Goal: Use online tool/utility

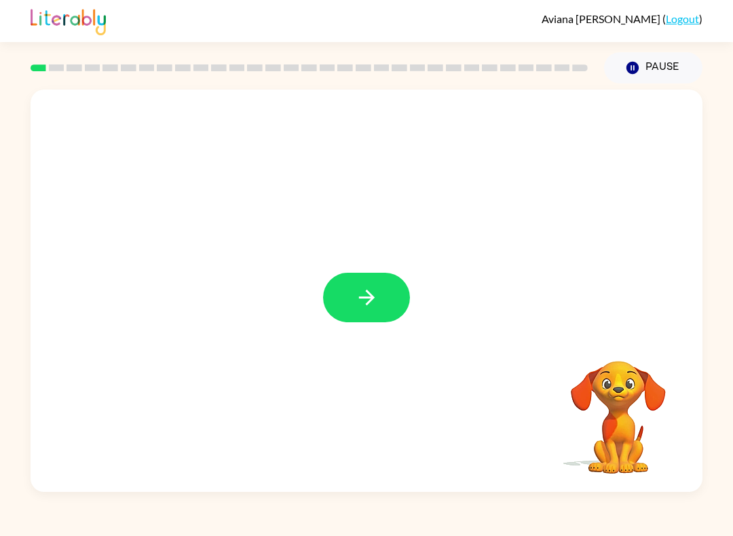
click at [384, 303] on button "button" at bounding box center [366, 298] width 87 height 50
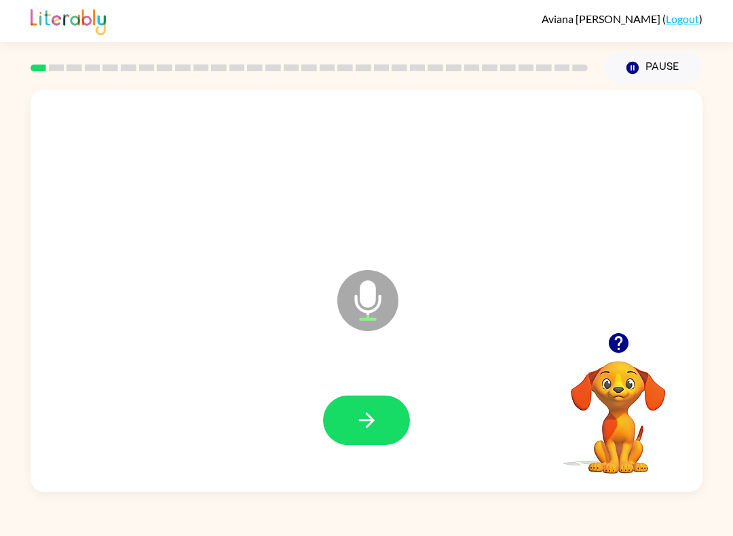
click at [331, 412] on button "button" at bounding box center [366, 420] width 87 height 50
click at [345, 430] on button "button" at bounding box center [366, 420] width 87 height 50
click at [351, 445] on button "button" at bounding box center [366, 420] width 87 height 50
click at [357, 422] on icon "button" at bounding box center [367, 420] width 24 height 24
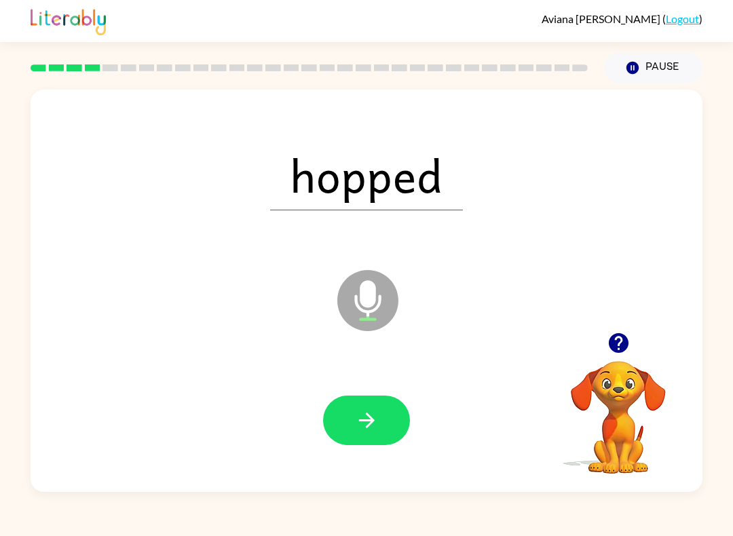
click at [383, 421] on button "button" at bounding box center [366, 420] width 87 height 50
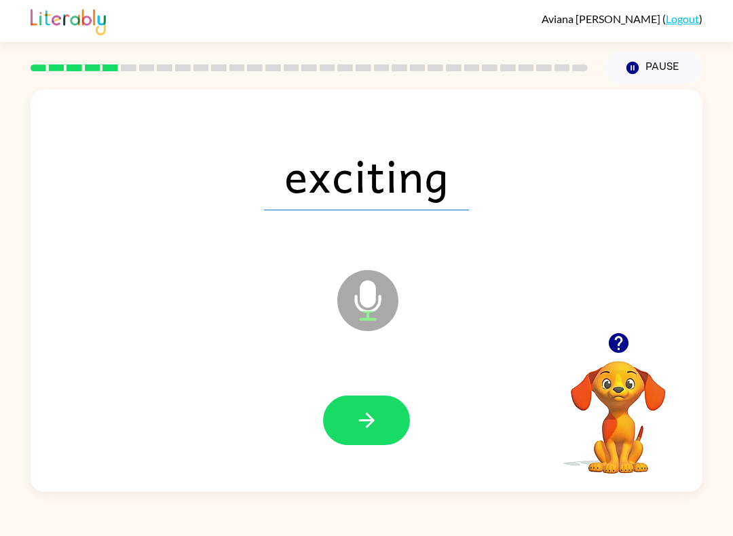
click at [367, 431] on icon "button" at bounding box center [367, 420] width 24 height 24
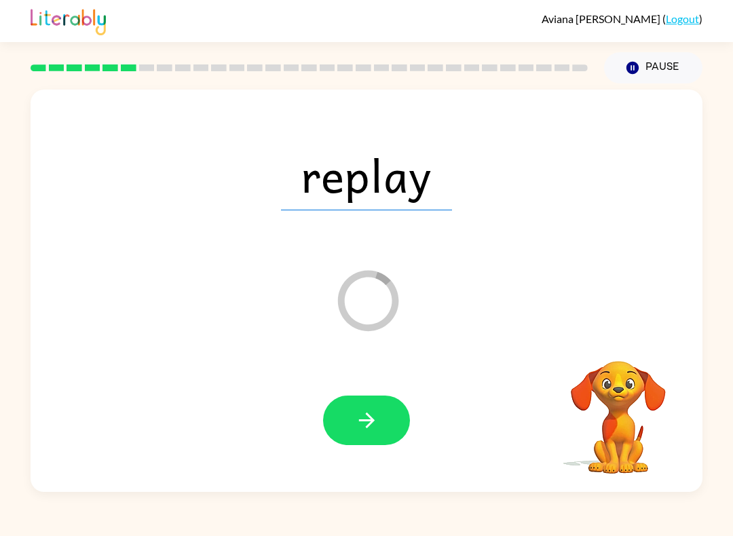
click at [367, 434] on button "button" at bounding box center [366, 420] width 87 height 50
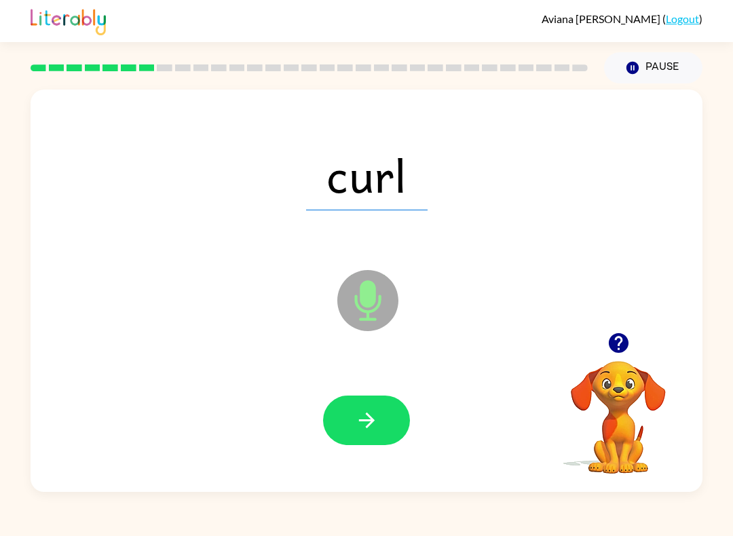
click at [360, 444] on button "button" at bounding box center [366, 420] width 87 height 50
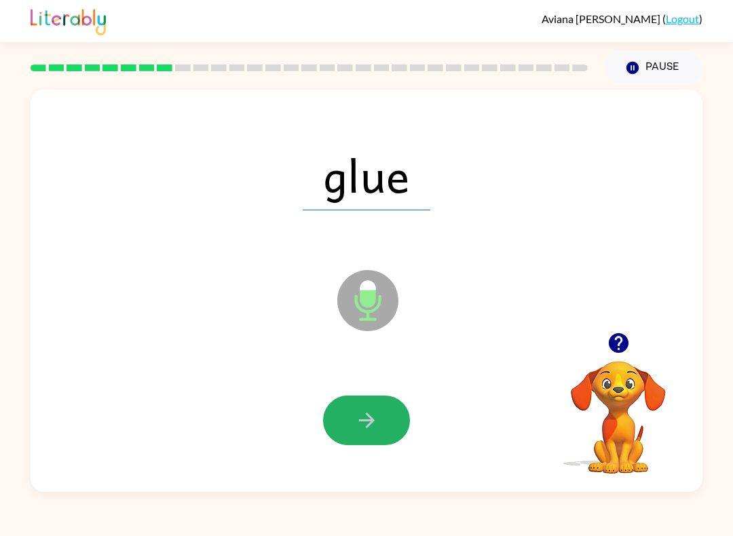
click at [370, 417] on icon "button" at bounding box center [366, 420] width 16 height 16
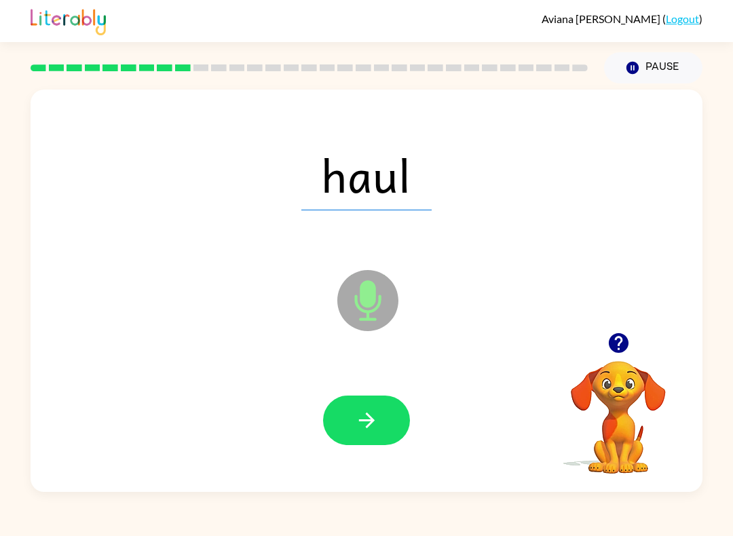
click at [378, 423] on icon "button" at bounding box center [367, 420] width 24 height 24
click at [374, 420] on icon "button" at bounding box center [367, 420] width 24 height 24
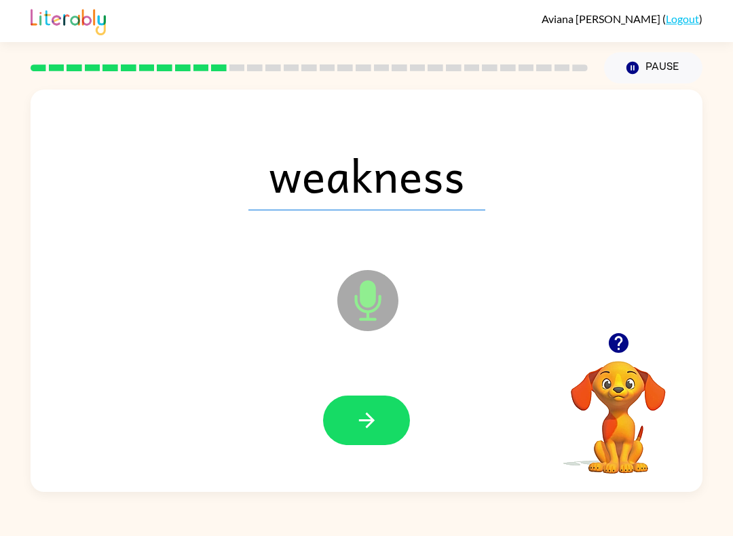
click at [381, 431] on button "button" at bounding box center [366, 420] width 87 height 50
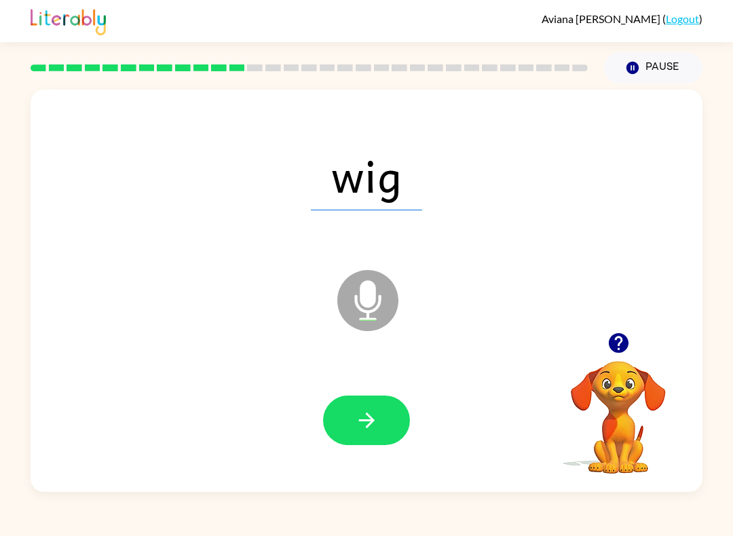
click at [383, 437] on button "button" at bounding box center [366, 420] width 87 height 50
click at [383, 406] on button "button" at bounding box center [366, 420] width 87 height 50
click at [374, 430] on icon "button" at bounding box center [367, 420] width 24 height 24
click at [374, 430] on div at bounding box center [366, 420] width 87 height 50
click at [370, 444] on button "button" at bounding box center [366, 420] width 87 height 50
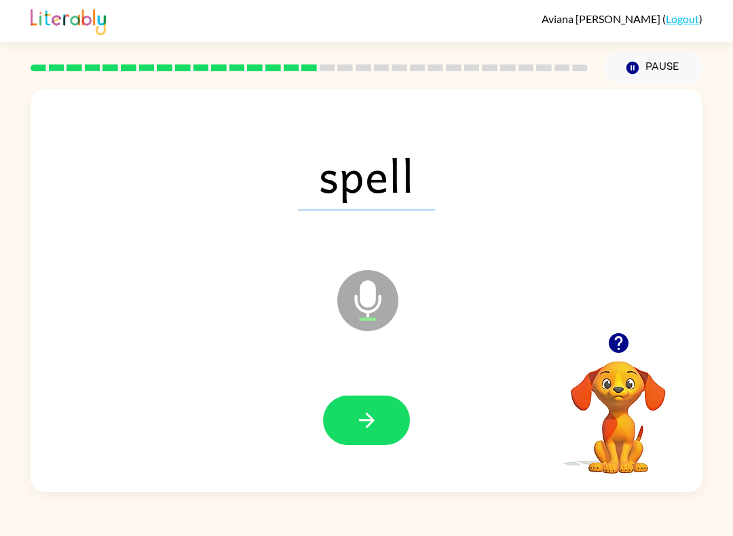
click at [370, 452] on div at bounding box center [366, 420] width 644 height 116
click at [348, 414] on button "button" at bounding box center [366, 420] width 87 height 50
click at [358, 423] on icon "button" at bounding box center [367, 420] width 24 height 24
click at [366, 444] on button "button" at bounding box center [366, 420] width 87 height 50
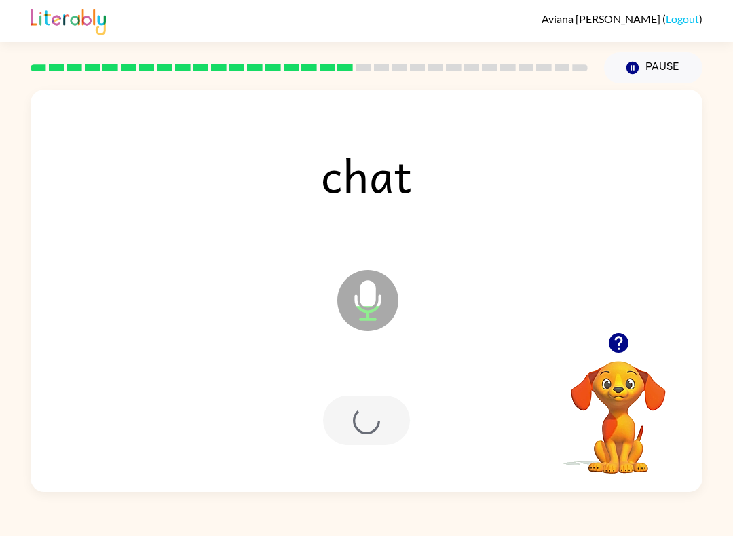
click at [366, 444] on div at bounding box center [366, 420] width 87 height 50
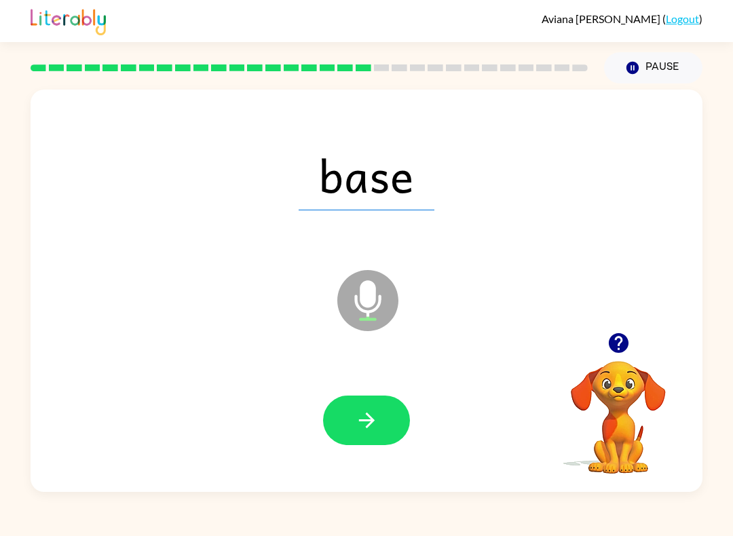
click at [375, 452] on div at bounding box center [366, 420] width 644 height 116
click at [376, 431] on icon "button" at bounding box center [367, 420] width 24 height 24
click at [376, 433] on button "button" at bounding box center [366, 420] width 87 height 50
click at [372, 439] on button "button" at bounding box center [366, 420] width 87 height 50
click at [375, 418] on icon "button" at bounding box center [367, 420] width 24 height 24
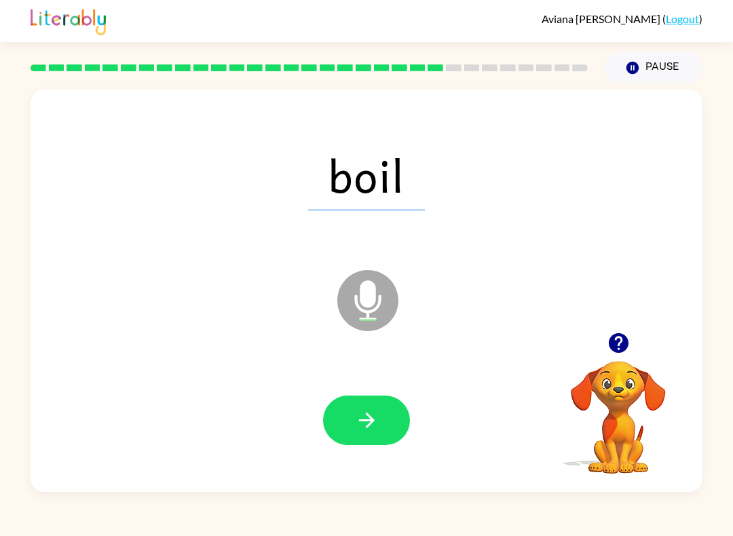
click at [366, 412] on icon "button" at bounding box center [367, 420] width 24 height 24
click at [407, 425] on button "button" at bounding box center [366, 420] width 87 height 50
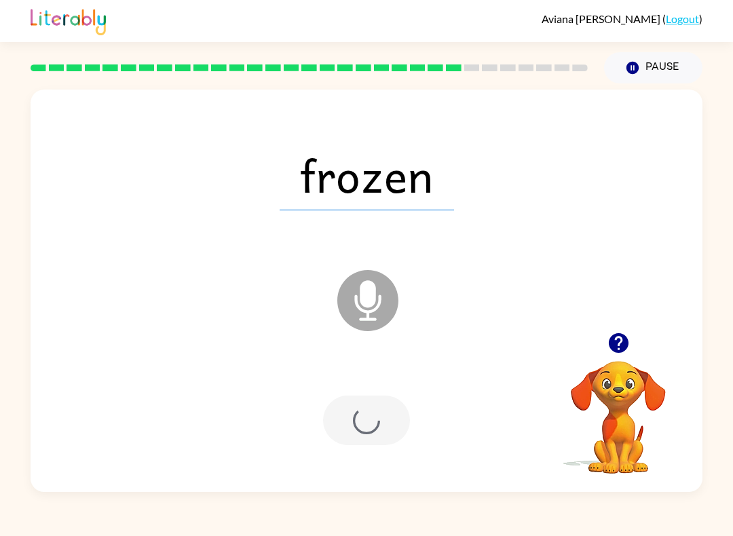
click at [385, 427] on div at bounding box center [366, 420] width 87 height 50
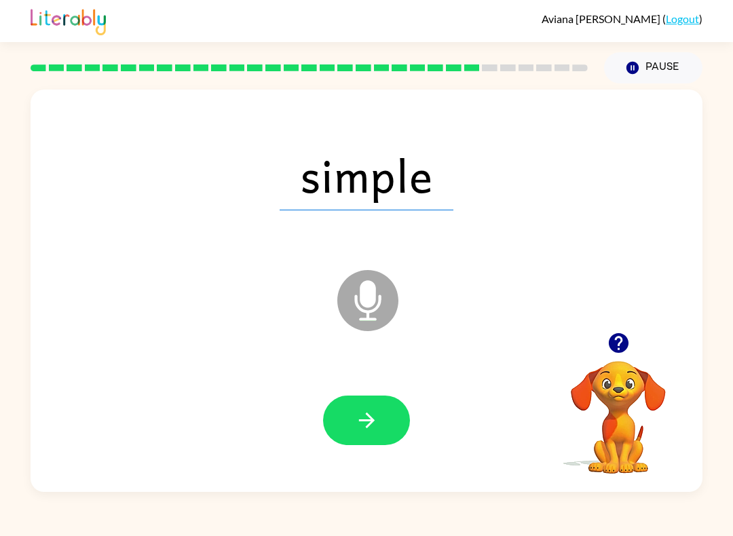
click at [356, 444] on button "button" at bounding box center [366, 420] width 87 height 50
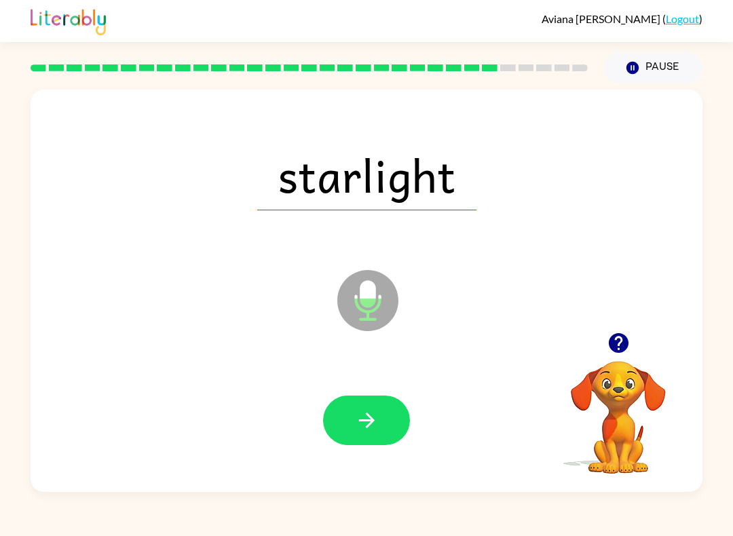
click at [359, 452] on div at bounding box center [366, 420] width 644 height 116
click at [369, 426] on icon "button" at bounding box center [366, 420] width 16 height 16
click at [368, 425] on div at bounding box center [366, 420] width 87 height 50
click at [360, 421] on div at bounding box center [366, 420] width 87 height 50
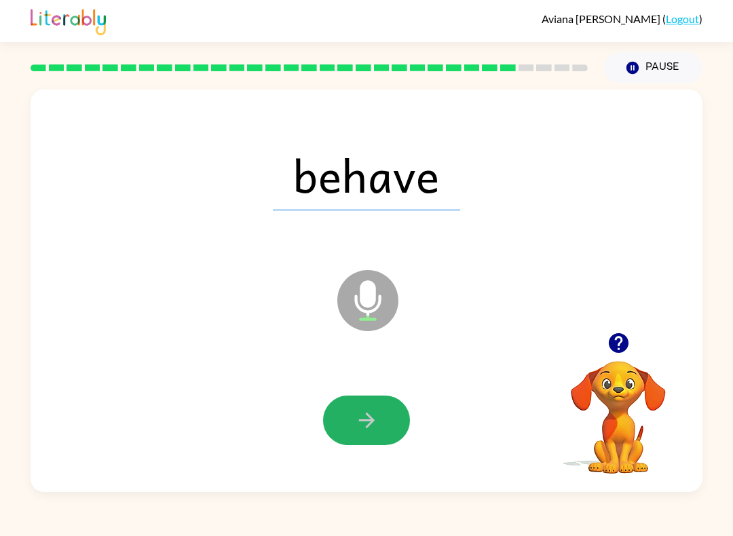
click at [380, 421] on button "button" at bounding box center [366, 420] width 87 height 50
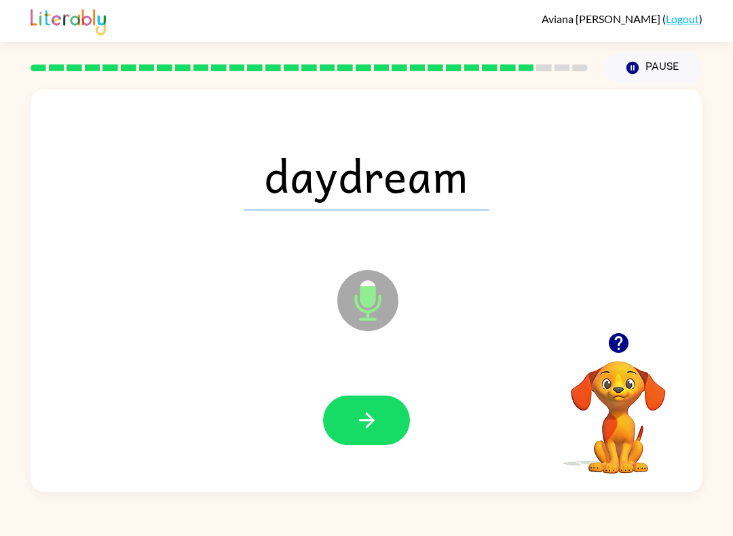
click at [377, 462] on div at bounding box center [366, 420] width 644 height 116
click at [336, 440] on button "button" at bounding box center [366, 420] width 87 height 50
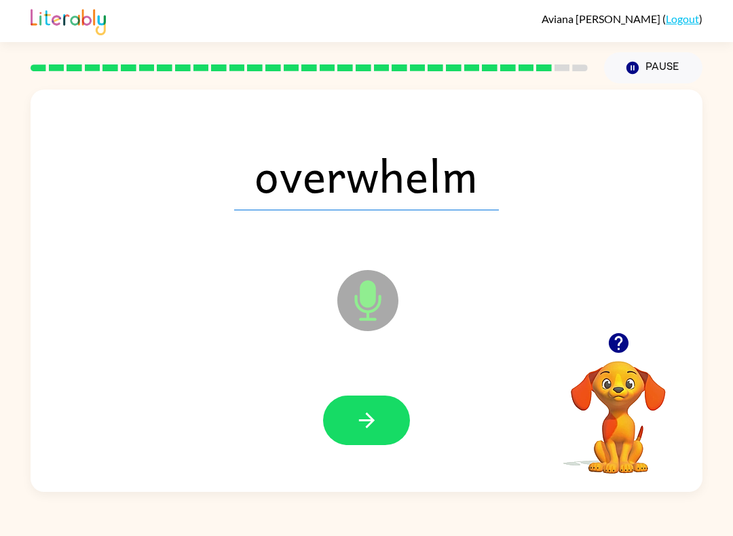
click at [357, 421] on icon "button" at bounding box center [367, 420] width 24 height 24
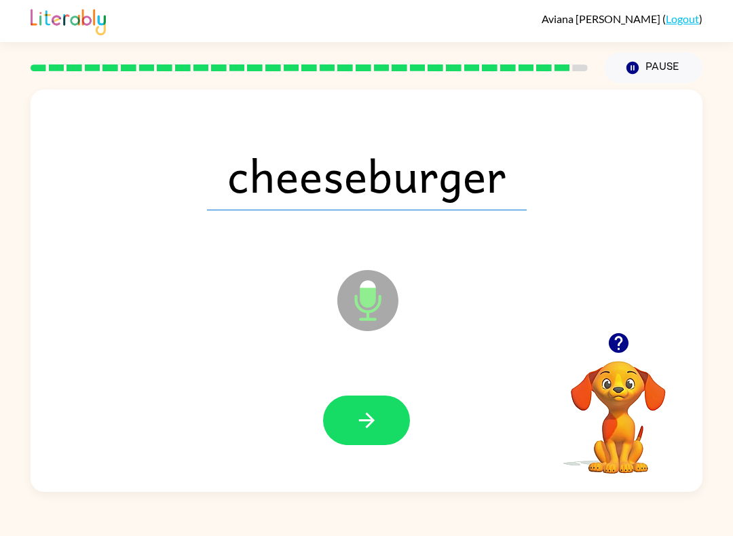
click at [345, 414] on button "button" at bounding box center [366, 420] width 87 height 50
